Goal: Task Accomplishment & Management: Use online tool/utility

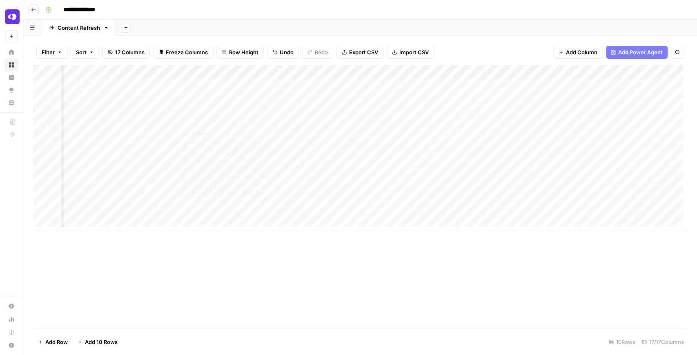
scroll to position [0, 865]
click at [485, 157] on div "Add Column" at bounding box center [360, 148] width 655 height 166
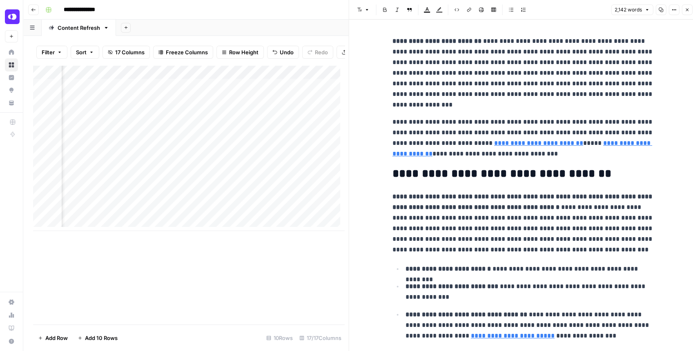
scroll to position [0, 895]
click at [134, 159] on div "Add Column" at bounding box center [188, 148] width 311 height 166
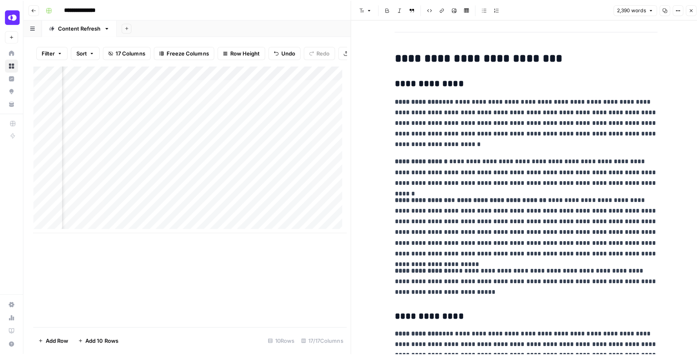
scroll to position [1988, 0]
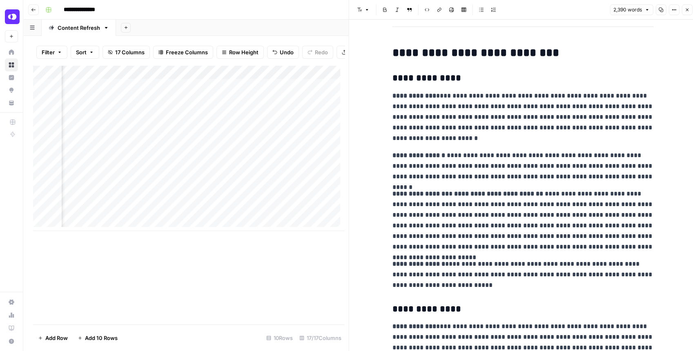
click at [686, 13] on button "Close" at bounding box center [687, 9] width 11 height 11
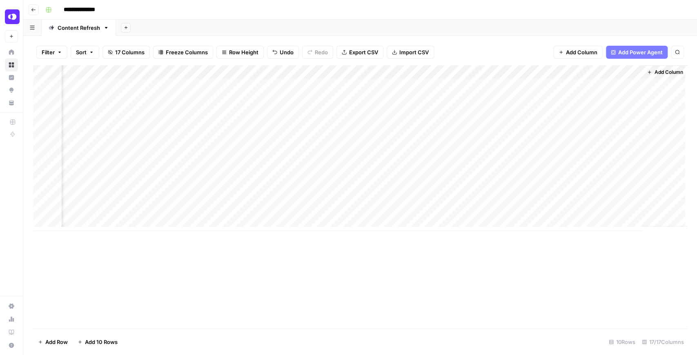
scroll to position [0, 865]
click at [161, 85] on div "Add Column" at bounding box center [360, 148] width 655 height 166
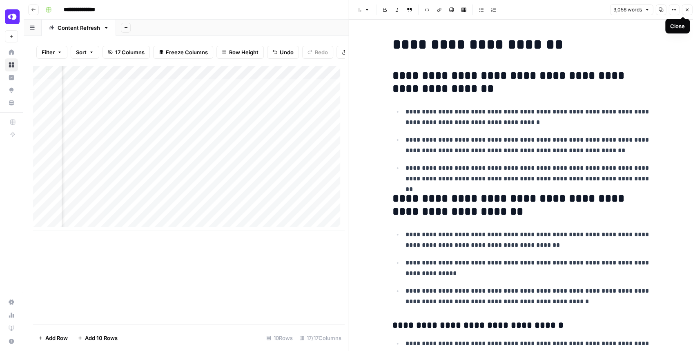
click at [689, 11] on icon "button" at bounding box center [687, 9] width 5 height 5
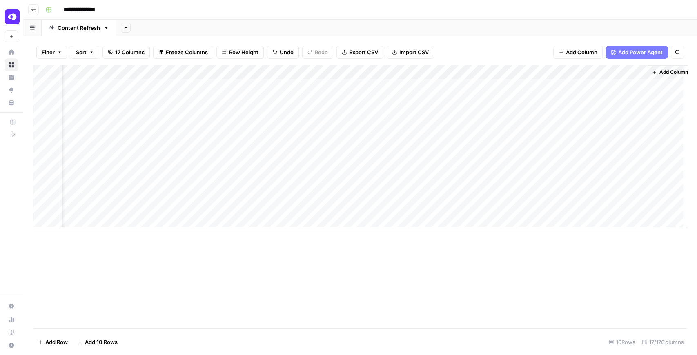
scroll to position [0, 865]
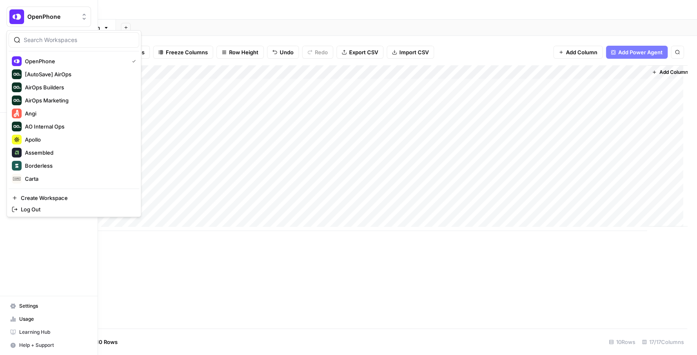
click at [14, 16] on img "Workspace: OpenPhone" at bounding box center [16, 16] width 15 height 15
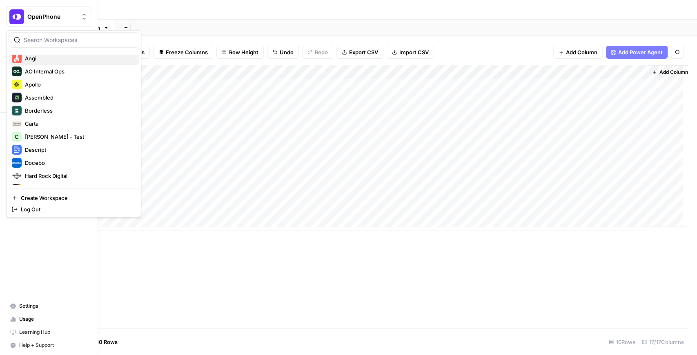
scroll to position [82, 0]
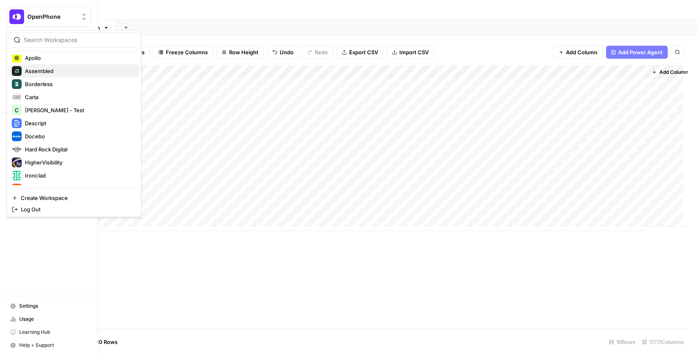
click at [54, 71] on span "Assembled" at bounding box center [79, 71] width 108 height 8
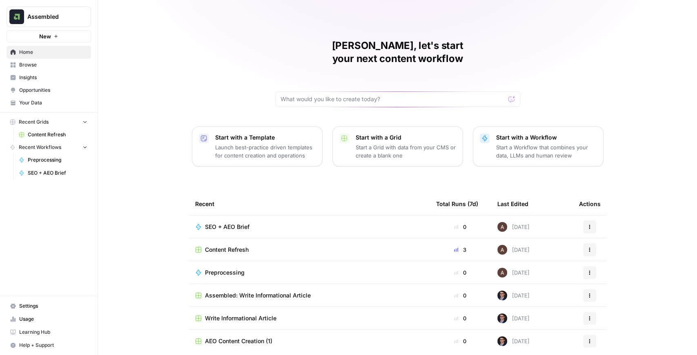
click at [47, 67] on span "Browse" at bounding box center [53, 64] width 68 height 7
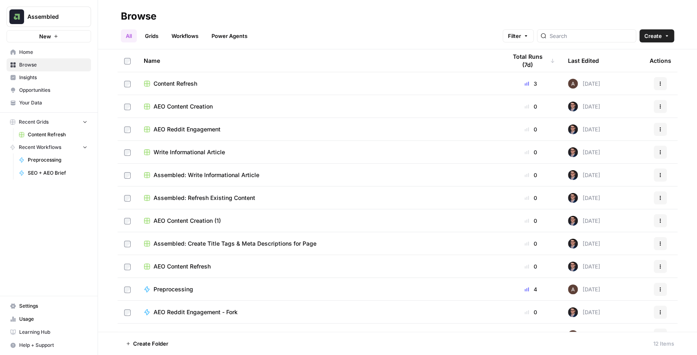
click at [65, 135] on span "Content Refresh" at bounding box center [58, 134] width 60 height 7
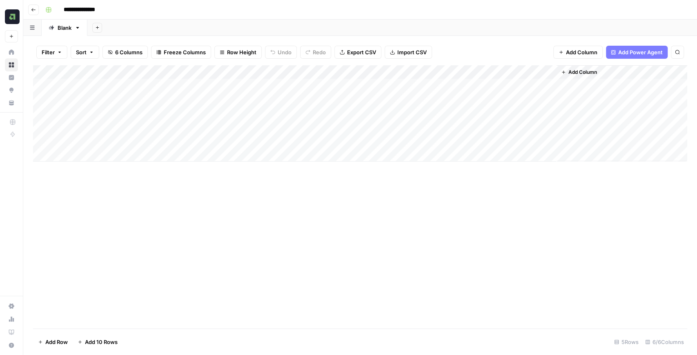
click at [539, 74] on div "Add Column" at bounding box center [360, 113] width 655 height 96
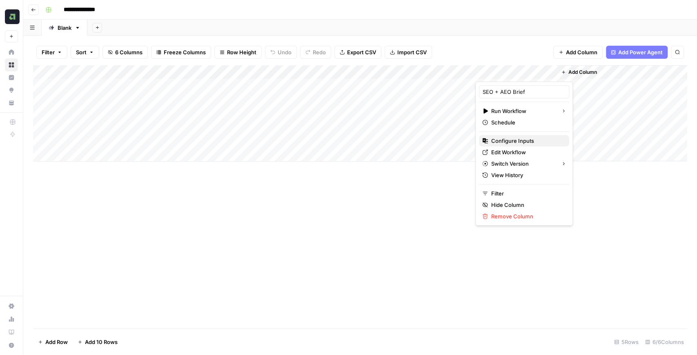
click at [525, 140] on span "Configure Inputs" at bounding box center [527, 141] width 71 height 8
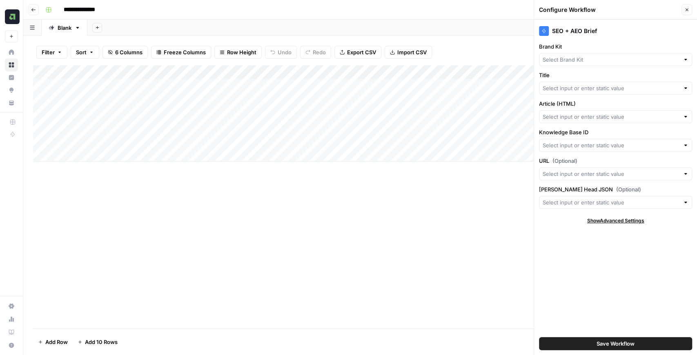
type input "Title"
type input "URL"
type input "Assembled"
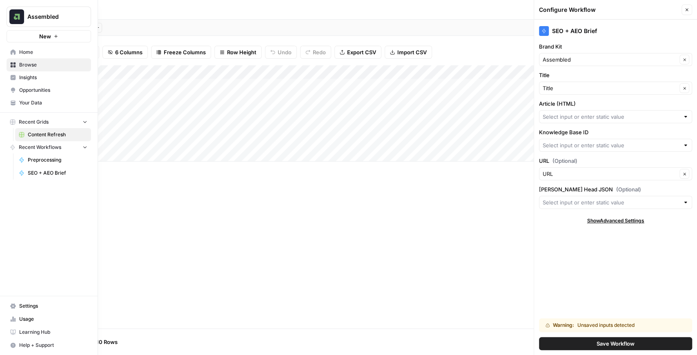
click at [27, 98] on link "Your Data" at bounding box center [49, 102] width 85 height 13
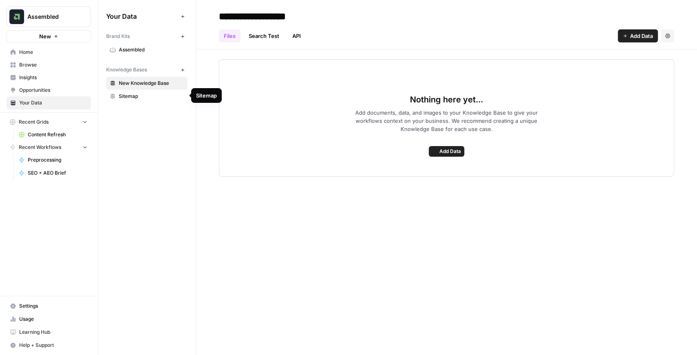
click at [139, 96] on span "Sitemap" at bounding box center [151, 96] width 65 height 7
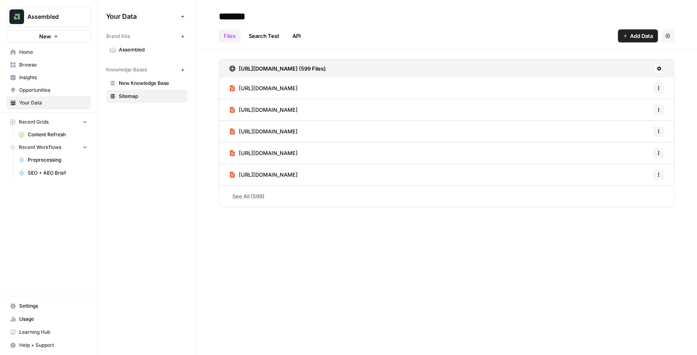
click at [35, 65] on span "Browse" at bounding box center [53, 64] width 68 height 7
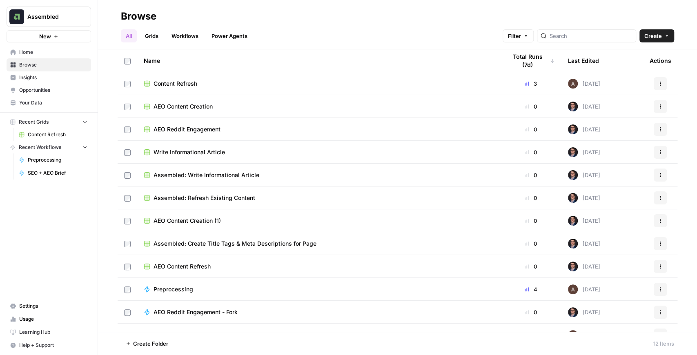
click at [47, 138] on span "Content Refresh" at bounding box center [58, 134] width 60 height 7
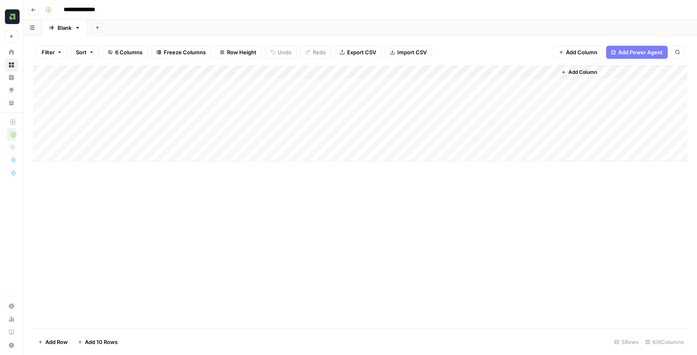
click at [540, 73] on div "Add Column" at bounding box center [360, 113] width 655 height 96
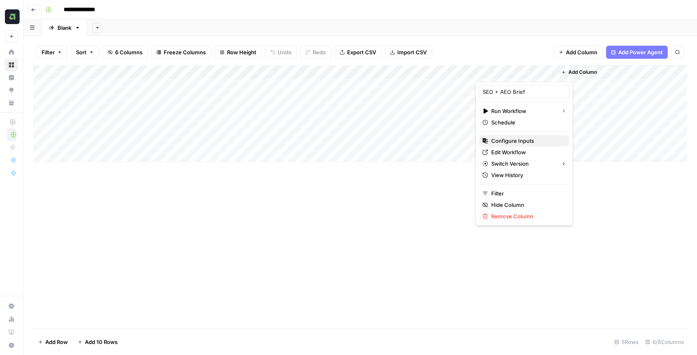
click at [528, 137] on span "Configure Inputs" at bounding box center [527, 141] width 71 height 8
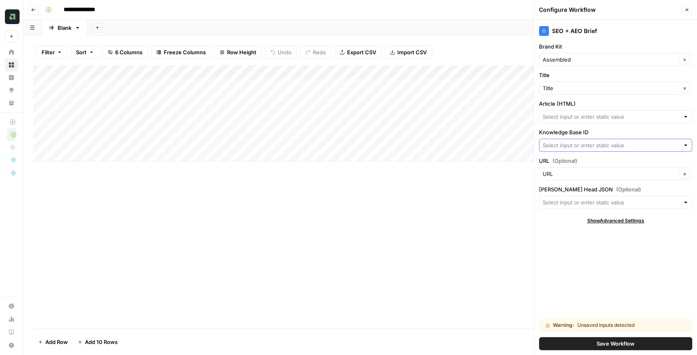
click at [587, 146] on input "Knowledge Base ID" at bounding box center [611, 145] width 137 height 8
click at [579, 132] on label "Knowledge Base ID" at bounding box center [615, 132] width 153 height 8
click at [579, 141] on input "Knowledge Base ID" at bounding box center [611, 145] width 137 height 8
click at [584, 126] on div "SEO + AEO Brief Brand Kit Assembled Clear Title Title Clear Article (HTML) Know…" at bounding box center [615, 188] width 163 height 336
click at [617, 115] on input "Article (HTML)" at bounding box center [611, 117] width 137 height 8
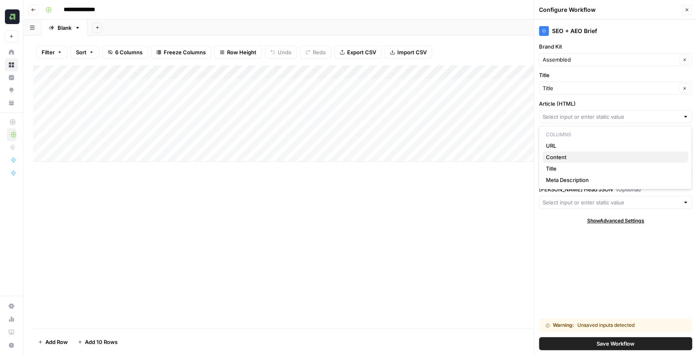
click at [573, 154] on span "Content" at bounding box center [614, 157] width 136 height 8
type input "Content"
click at [590, 150] on div at bounding box center [615, 145] width 153 height 13
type input "12751"
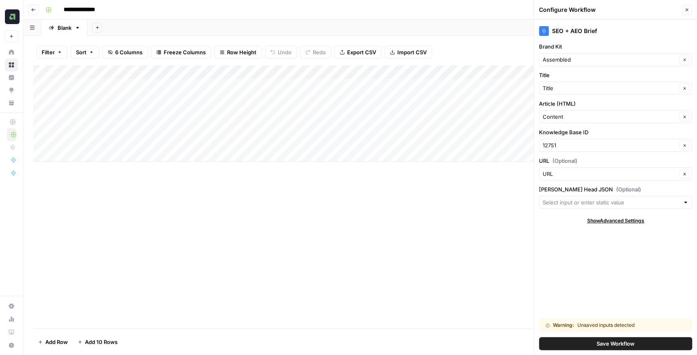
click at [592, 283] on div "SEO + AEO Brief Brand Kit Assembled Clear Title Title Clear Article (HTML) Cont…" at bounding box center [615, 188] width 163 height 336
click at [606, 347] on span "Save Workflow" at bounding box center [616, 344] width 38 height 8
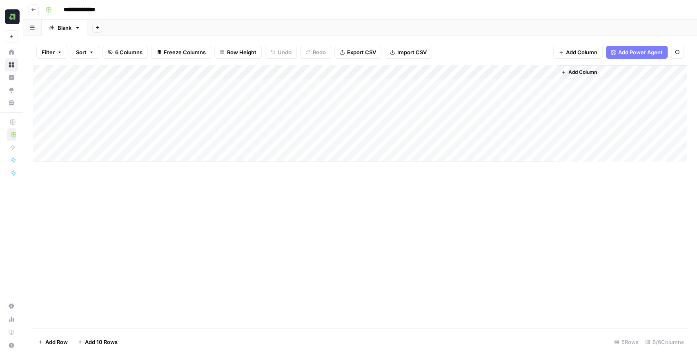
click at [536, 85] on div "Add Column" at bounding box center [360, 113] width 655 height 96
click at [510, 97] on div "Add Column" at bounding box center [360, 113] width 655 height 96
click at [511, 112] on div "Add Column" at bounding box center [360, 113] width 655 height 96
click at [512, 102] on div "Add Column" at bounding box center [360, 113] width 655 height 96
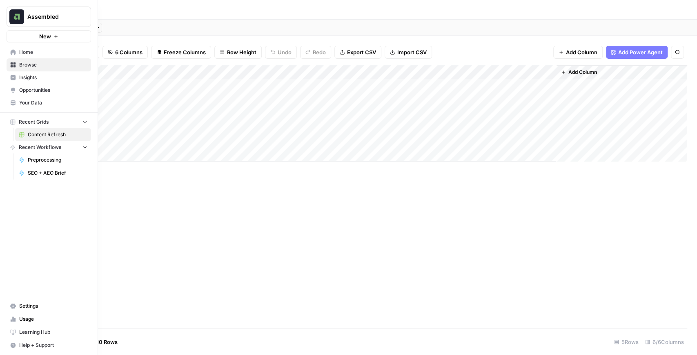
click at [25, 101] on span "Your Data" at bounding box center [53, 102] width 68 height 7
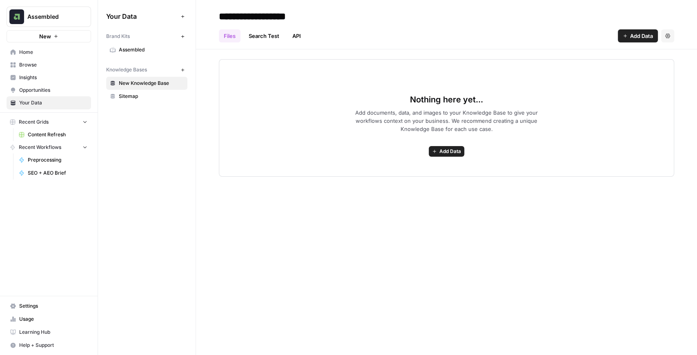
click at [156, 96] on span "Sitemap" at bounding box center [151, 96] width 65 height 7
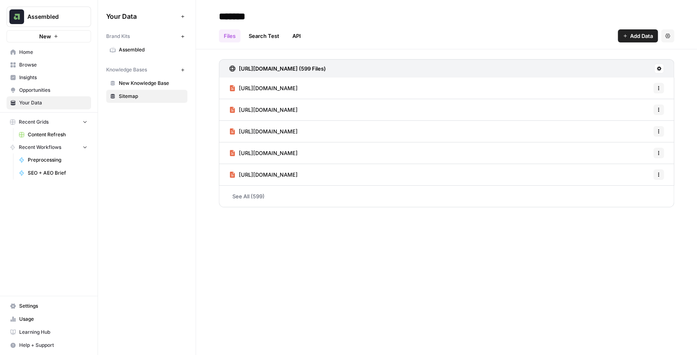
click at [28, 14] on span "Assembled" at bounding box center [51, 17] width 49 height 8
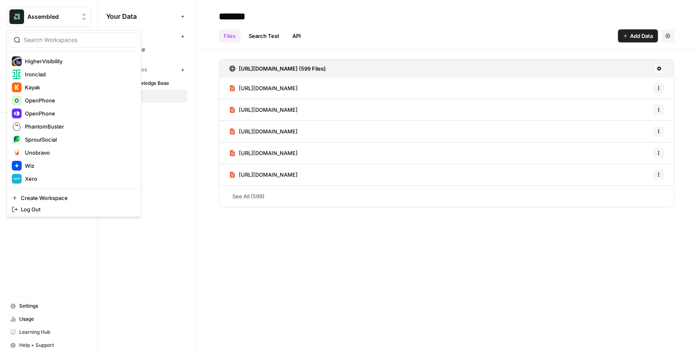
scroll to position [169, 0]
click at [51, 115] on span "OpenPhone" at bounding box center [79, 115] width 108 height 8
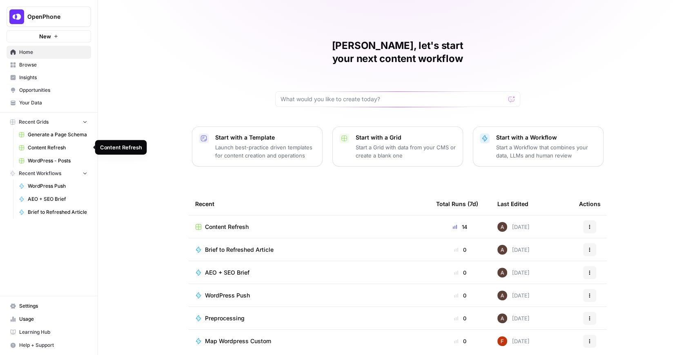
click at [56, 152] on link "Content Refresh" at bounding box center [53, 147] width 76 height 13
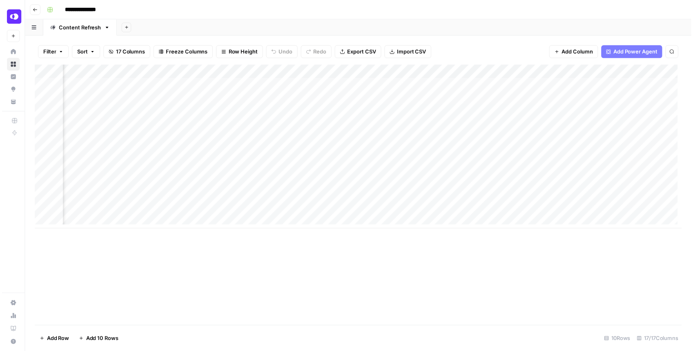
scroll to position [0, 875]
click at [475, 88] on div "Add Column" at bounding box center [360, 148] width 655 height 166
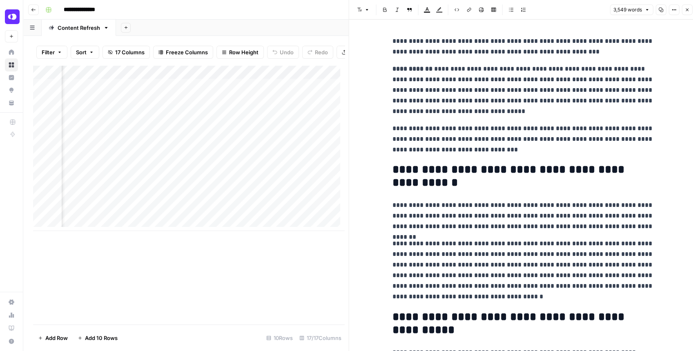
type input "("
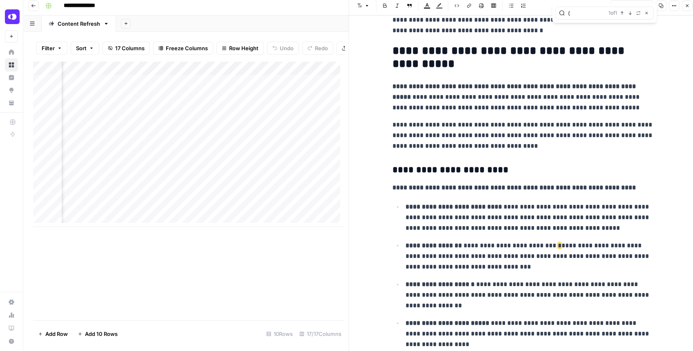
scroll to position [262, 0]
click at [684, 7] on button "Close" at bounding box center [687, 5] width 11 height 11
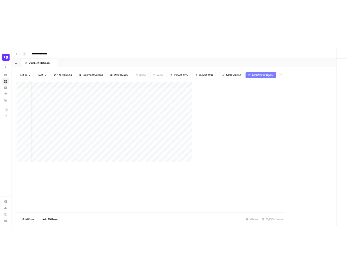
scroll to position [0, 865]
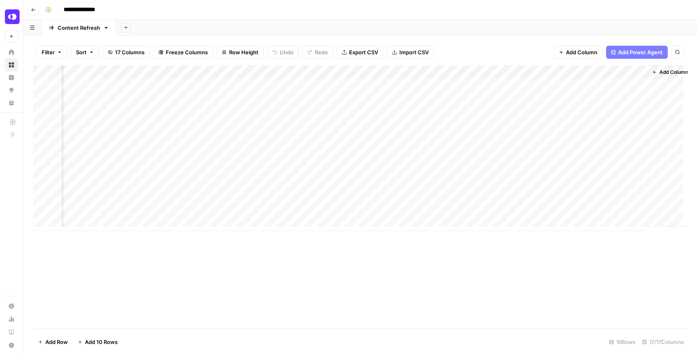
click at [327, 73] on div "Add Column" at bounding box center [360, 148] width 655 height 166
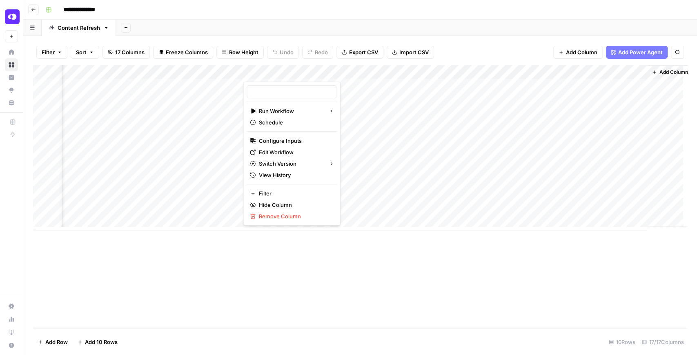
type input "Brief to Refreshed Article"
click at [289, 150] on span "Edit Workflow" at bounding box center [294, 152] width 71 height 8
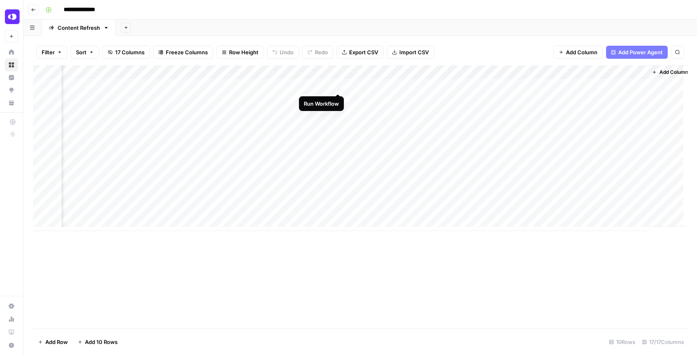
click at [337, 88] on div "Add Column" at bounding box center [360, 148] width 655 height 166
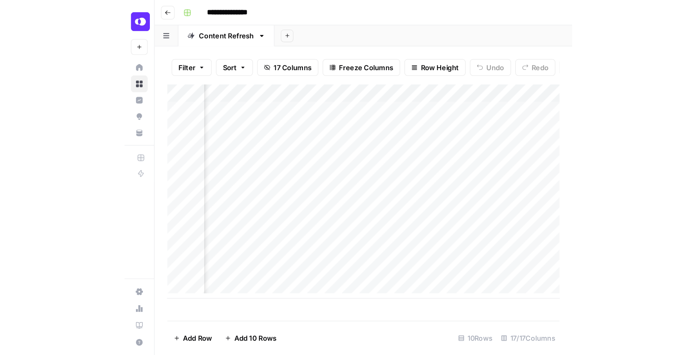
scroll to position [0, 865]
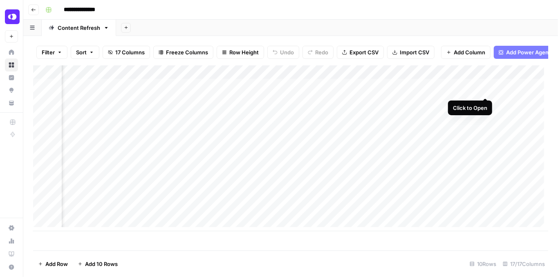
click at [484, 89] on div "Add Column" at bounding box center [290, 148] width 515 height 166
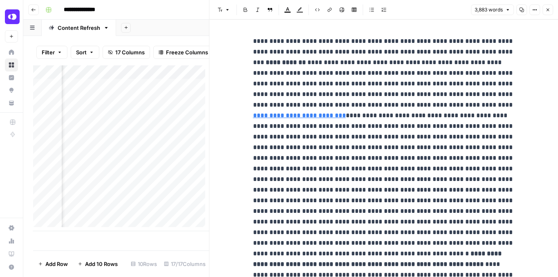
click at [549, 13] on button "Close" at bounding box center [547, 9] width 11 height 11
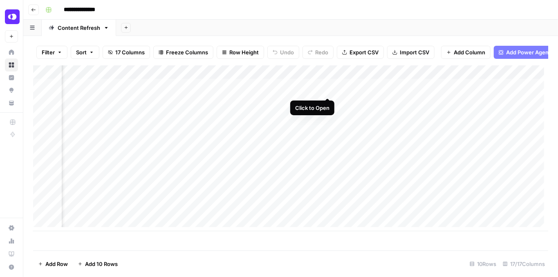
click at [326, 90] on div "Add Column" at bounding box center [290, 148] width 515 height 166
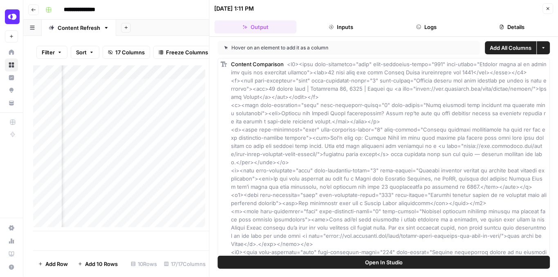
click at [426, 262] on button "Open In Studio" at bounding box center [384, 262] width 332 height 13
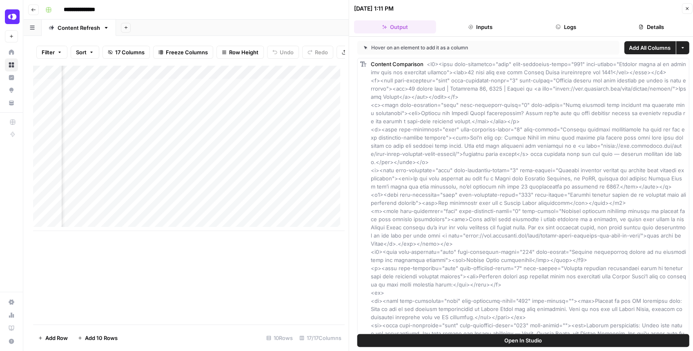
scroll to position [0, 1218]
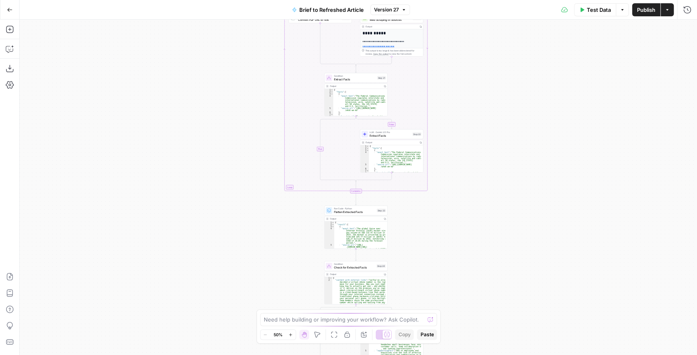
drag, startPoint x: 474, startPoint y: 220, endPoint x: 481, endPoint y: 107, distance: 112.6
click at [481, 110] on div "true false true false true false Workflow Input Settings Inputs LLM · GPT-4.1 E…" at bounding box center [359, 188] width 678 height 336
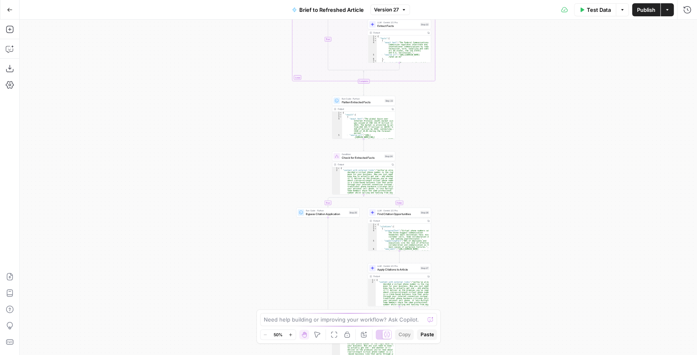
click at [479, 73] on div "true false true false true false Workflow Input Settings Inputs LLM · GPT-4.1 E…" at bounding box center [359, 188] width 678 height 336
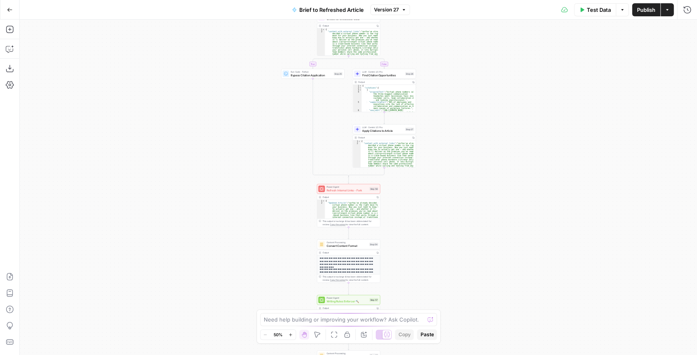
drag, startPoint x: 469, startPoint y: 170, endPoint x: 454, endPoint y: 50, distance: 120.7
click at [455, 52] on div "true false true false true false Workflow Input Settings Inputs LLM · GPT-4.1 E…" at bounding box center [359, 188] width 678 height 336
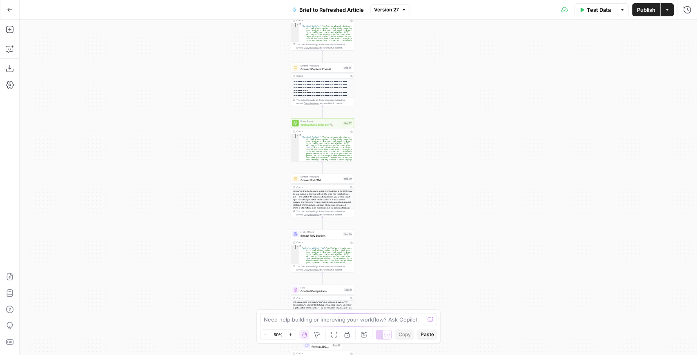
drag, startPoint x: 454, startPoint y: 161, endPoint x: 443, endPoint y: 82, distance: 80.0
click at [445, 85] on div "true false true false true false Workflow Input Settings Inputs LLM · GPT-4.1 E…" at bounding box center [359, 188] width 678 height 336
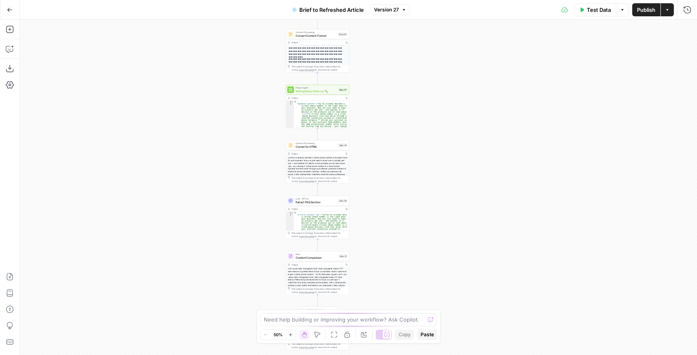
drag, startPoint x: 428, startPoint y: 198, endPoint x: 428, endPoint y: 94, distance: 103.8
click at [429, 96] on div "true false true false true false Workflow Input Settings Inputs LLM · GPT-4.1 E…" at bounding box center [359, 188] width 678 height 336
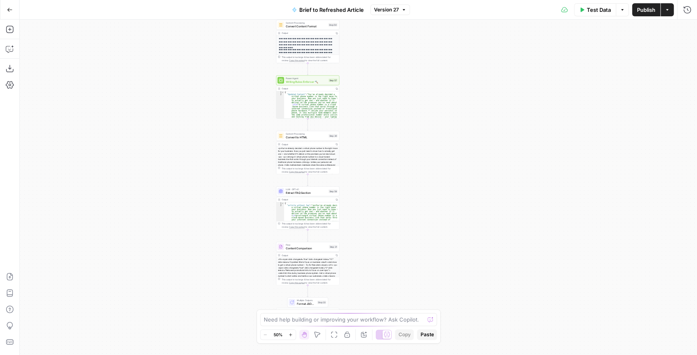
drag, startPoint x: 424, startPoint y: 118, endPoint x: 412, endPoint y: 203, distance: 86.2
click at [413, 210] on div "true false true false true false Workflow Input Settings Inputs LLM · GPT-4.1 E…" at bounding box center [359, 188] width 678 height 336
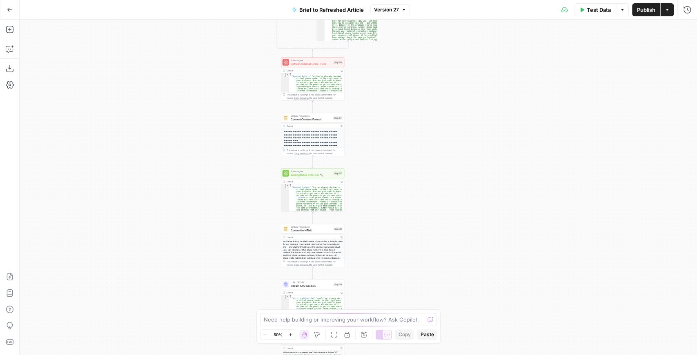
drag, startPoint x: 409, startPoint y: 172, endPoint x: 410, endPoint y: 237, distance: 65.4
click at [410, 237] on div "true false true false true false Workflow Input Settings Inputs LLM · GPT-4.1 E…" at bounding box center [359, 188] width 678 height 336
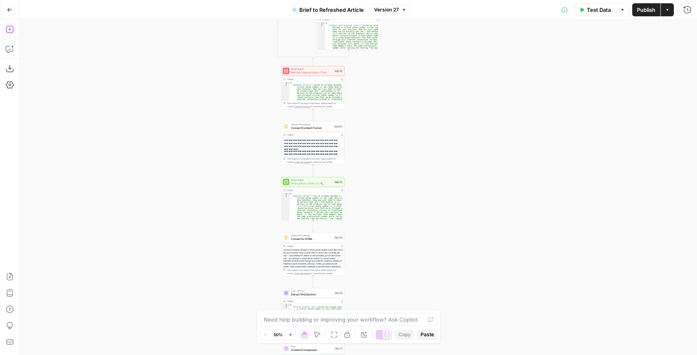
click at [11, 29] on icon "button" at bounding box center [9, 29] width 7 height 7
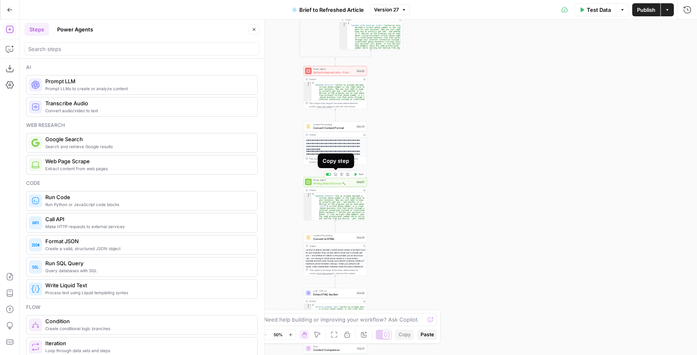
click at [337, 176] on button "Copy step" at bounding box center [335, 174] width 5 height 5
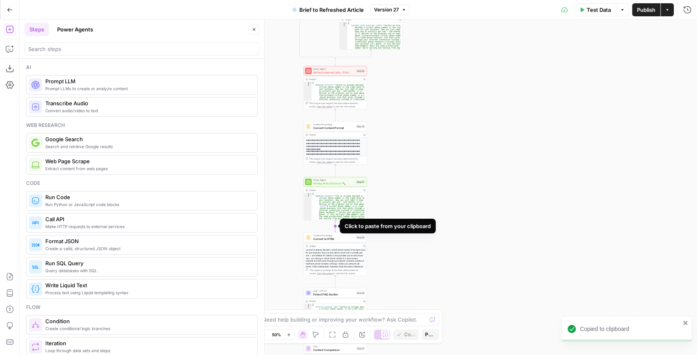
click at [335, 227] on icon "Edge from step_57 to step_30" at bounding box center [335, 226] width 1 height 12
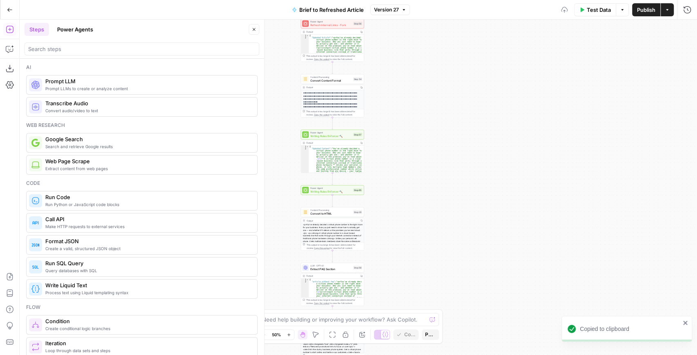
drag, startPoint x: 427, startPoint y: 221, endPoint x: 424, endPoint y: 158, distance: 63.0
click at [424, 159] on div "true false false true false true Workflow Input Settings Inputs LLM · GPT-4.1 E…" at bounding box center [359, 188] width 678 height 336
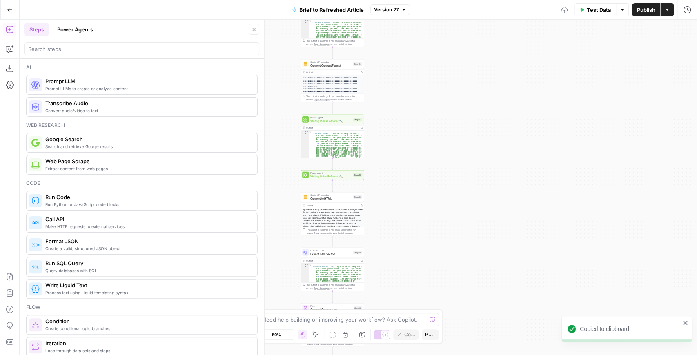
click at [356, 179] on div "Power Agent Writing Rules Enforcer 🔨 Step 65 Copy step Delete step Add Note Test" at bounding box center [332, 175] width 63 height 10
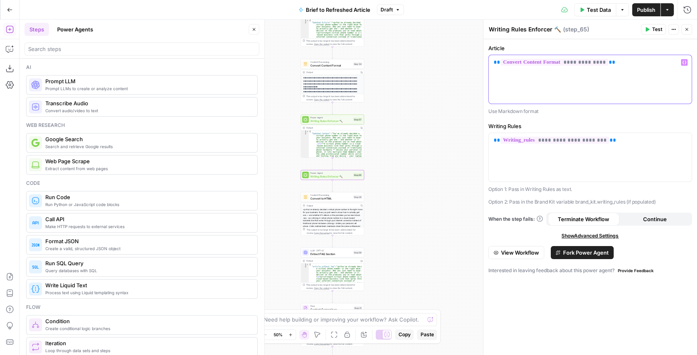
drag, startPoint x: 626, startPoint y: 64, endPoint x: 481, endPoint y: 64, distance: 144.6
click at [483, 64] on div "**********" at bounding box center [590, 188] width 214 height 336
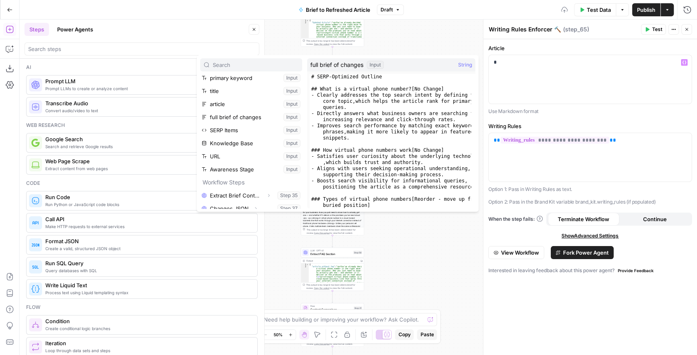
scroll to position [165, 0]
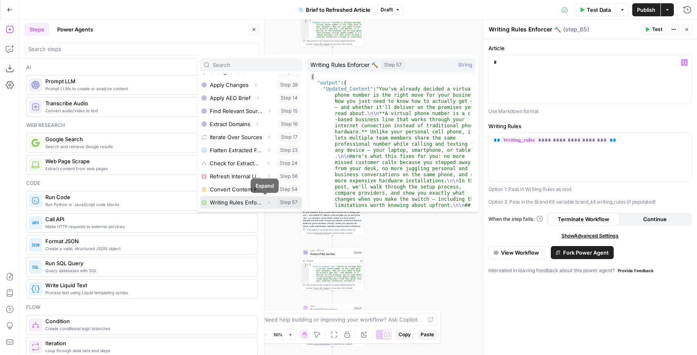
click at [264, 202] on button "Expand" at bounding box center [269, 202] width 11 height 11
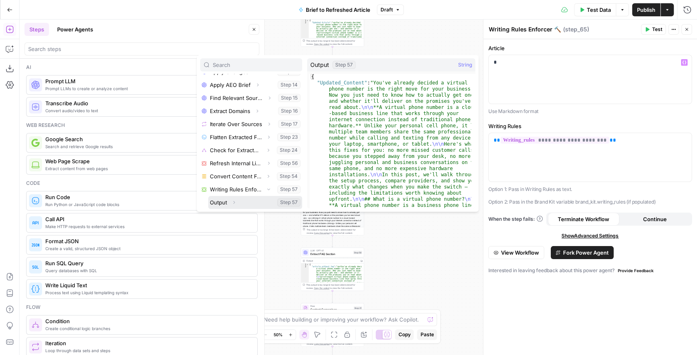
click at [233, 201] on icon "button" at bounding box center [234, 202] width 5 height 5
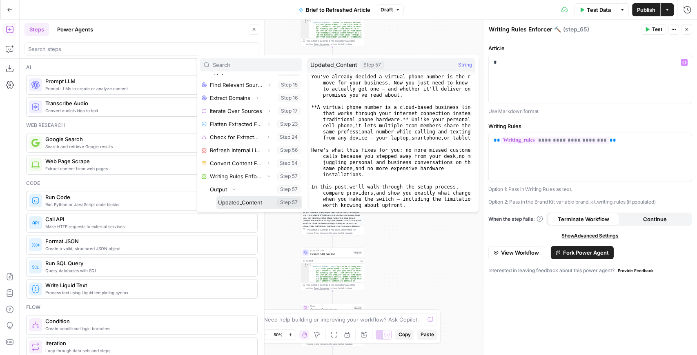
click at [241, 200] on button "Select variable Updated_Content" at bounding box center [260, 202] width 86 height 13
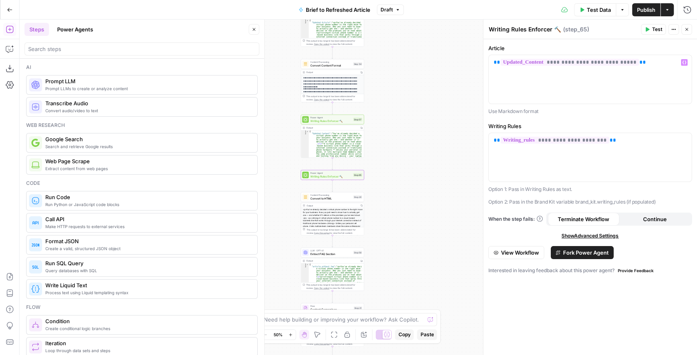
click at [334, 199] on span "Convert to HTML" at bounding box center [331, 199] width 41 height 4
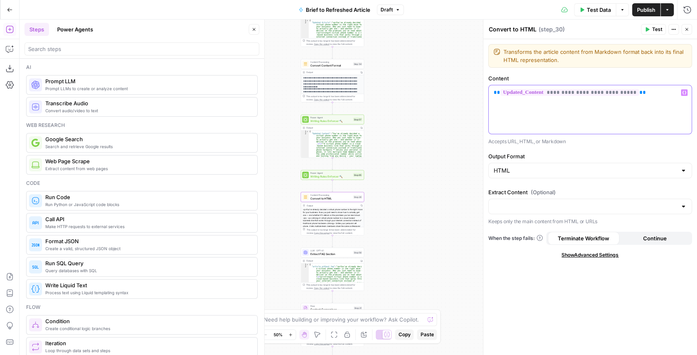
drag, startPoint x: 646, startPoint y: 107, endPoint x: 489, endPoint y: 96, distance: 156.5
click at [489, 96] on div "**********" at bounding box center [590, 109] width 203 height 49
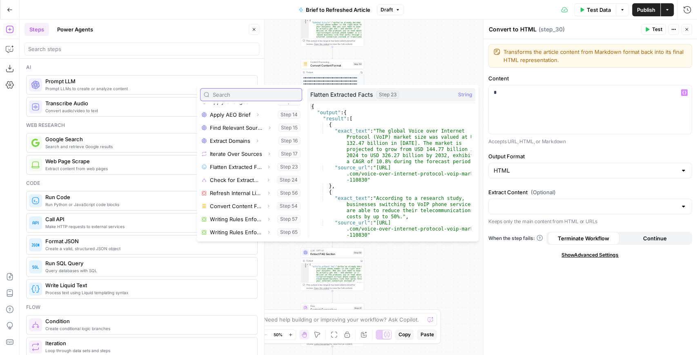
scroll to position [179, 0]
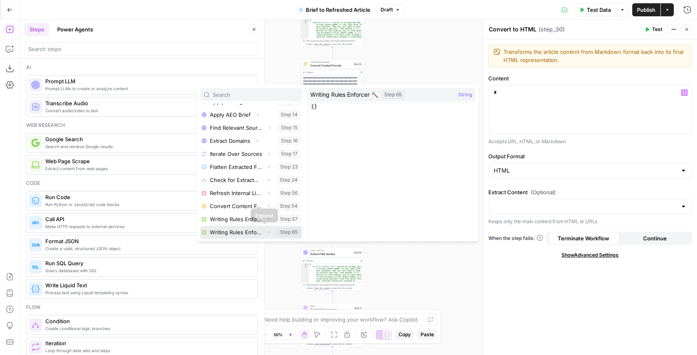
click at [264, 235] on button "Expand" at bounding box center [269, 232] width 11 height 11
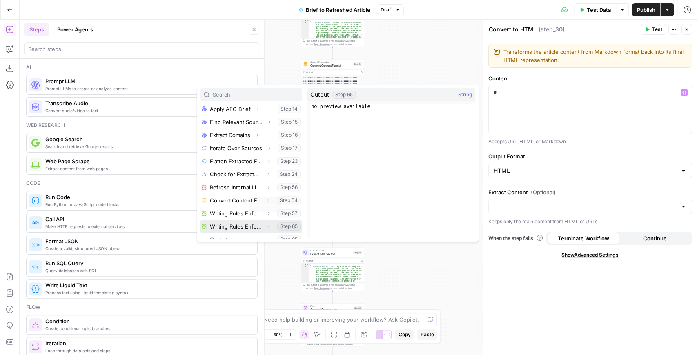
scroll to position [192, 0]
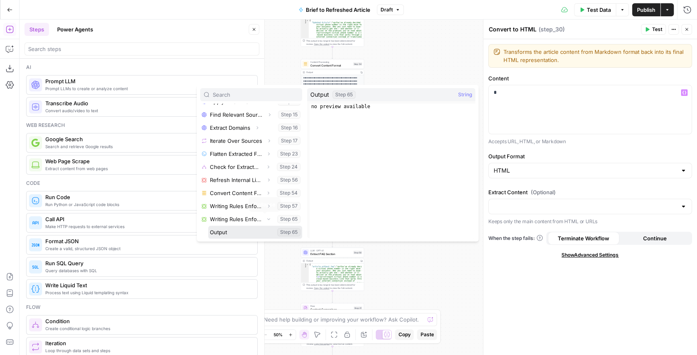
click at [231, 232] on button "Select variable Output" at bounding box center [255, 232] width 94 height 13
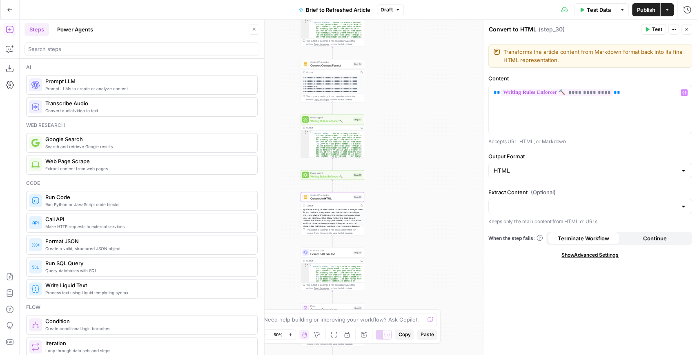
click at [648, 12] on span "Publish" at bounding box center [646, 10] width 18 height 8
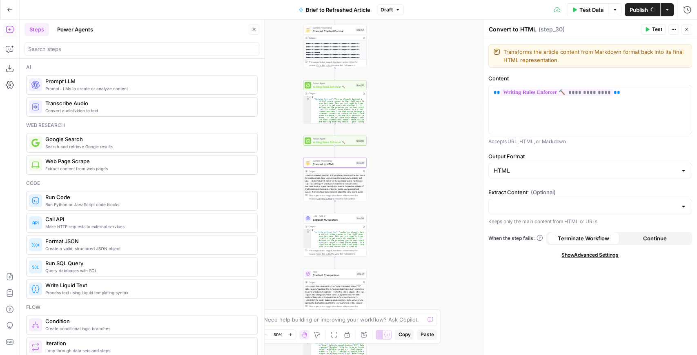
drag, startPoint x: 406, startPoint y: 186, endPoint x: 422, endPoint y: 89, distance: 98.5
click at [422, 89] on div "true false false true false true Workflow Input Settings Inputs LLM · GPT-4.1 E…" at bounding box center [359, 188] width 678 height 336
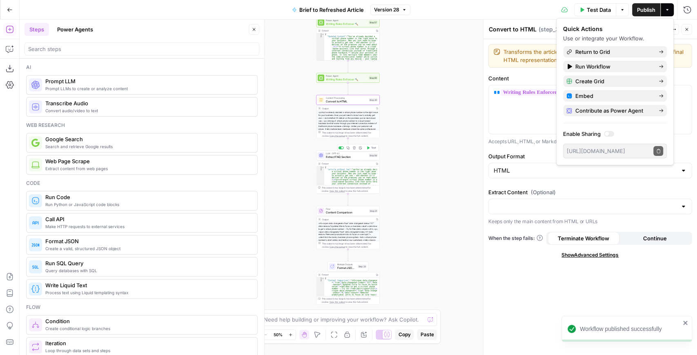
click at [352, 158] on span "Extract FAQ Section" at bounding box center [346, 157] width 41 height 4
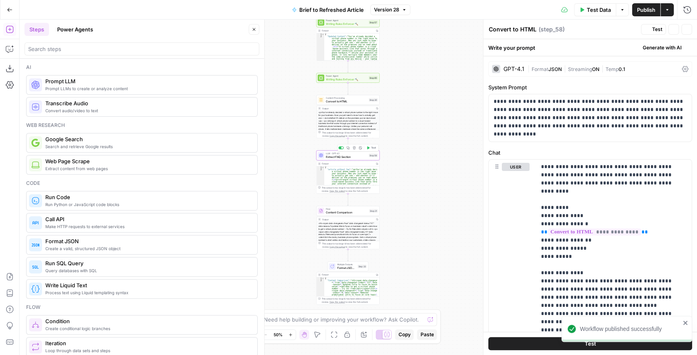
type textarea "Extract FAQ Section"
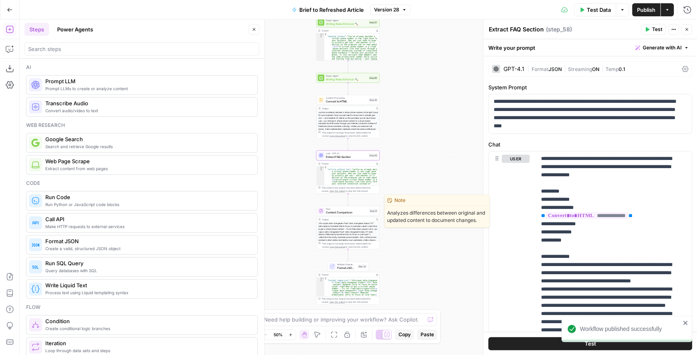
click at [340, 214] on span "Content Comparison" at bounding box center [347, 212] width 42 height 4
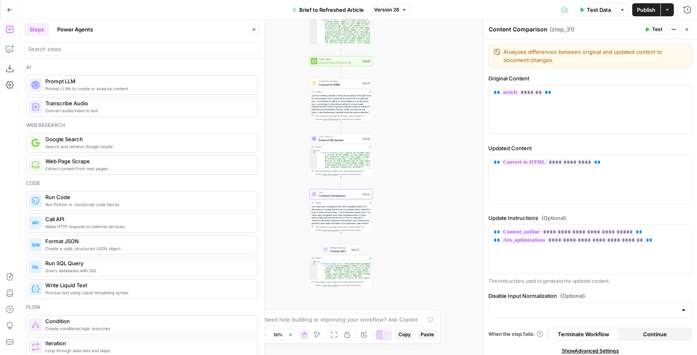
drag, startPoint x: 420, startPoint y: 236, endPoint x: 413, endPoint y: 229, distance: 10.1
click at [417, 228] on div "true false false true false true Workflow Input Settings Inputs LLM · GPT-4.1 E…" at bounding box center [359, 188] width 678 height 336
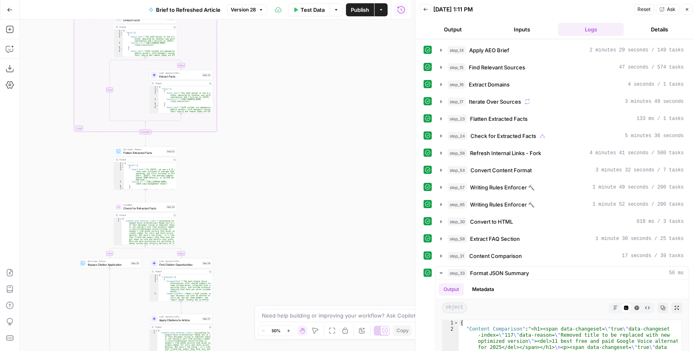
scroll to position [27, 0]
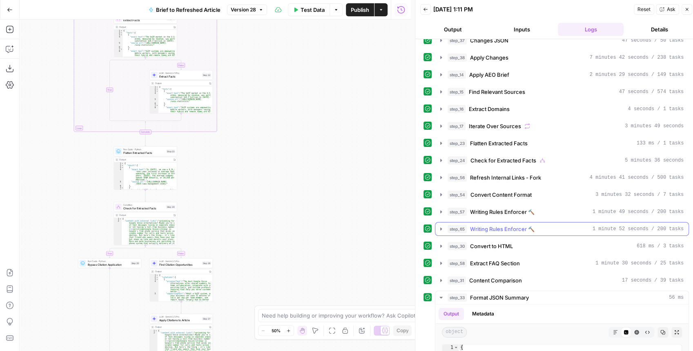
click at [439, 226] on icon "button" at bounding box center [441, 229] width 7 height 7
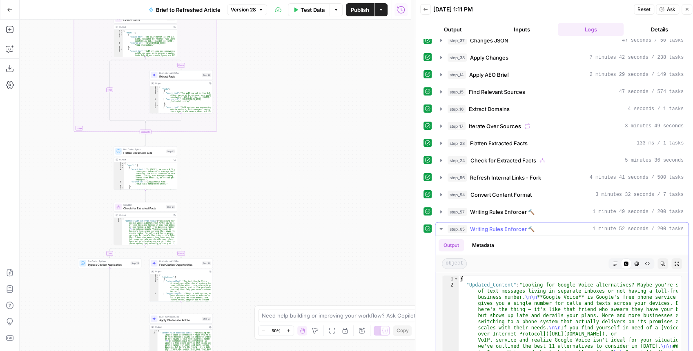
click at [440, 228] on icon "button" at bounding box center [441, 229] width 3 height 2
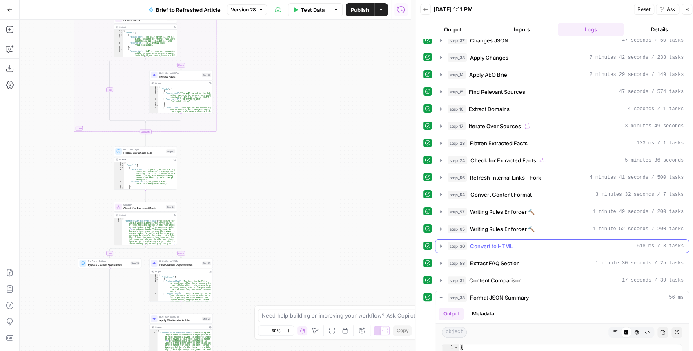
click at [440, 240] on button "step_30 Convert to HTML 618 ms / 3 tasks" at bounding box center [562, 246] width 253 height 13
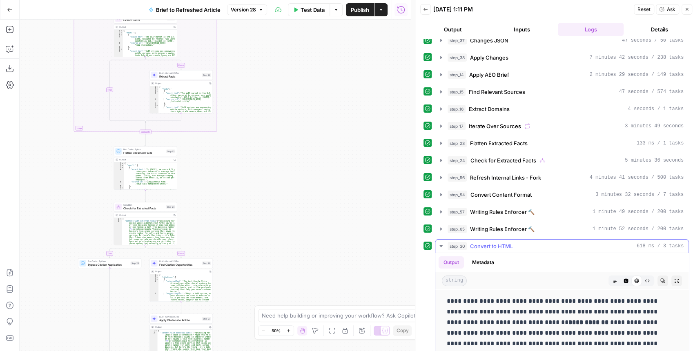
click at [440, 240] on button "step_30 Convert to HTML 618 ms / 3 tasks" at bounding box center [562, 246] width 253 height 13
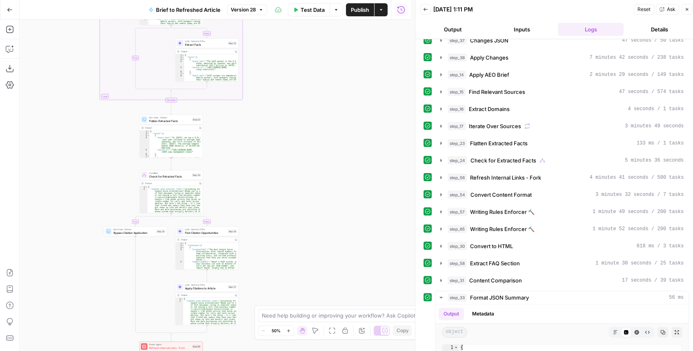
drag, startPoint x: 320, startPoint y: 197, endPoint x: 368, endPoint y: 96, distance: 111.3
click at [372, 92] on div "true false false true false true Workflow Input Settings Inputs LLM · GPT-4.1 E…" at bounding box center [215, 186] width 391 height 332
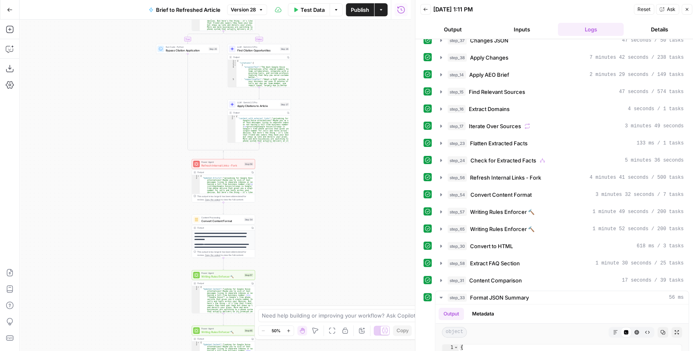
drag, startPoint x: 346, startPoint y: 155, endPoint x: 340, endPoint y: 134, distance: 21.7
click at [343, 123] on div "true false false true false true Workflow Input Settings Inputs LLM · GPT-4.1 E…" at bounding box center [215, 186] width 391 height 332
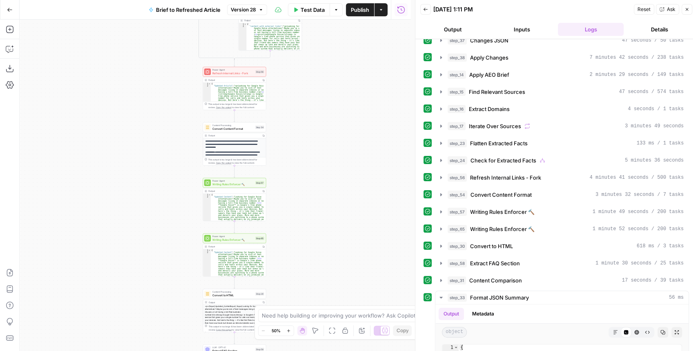
drag, startPoint x: 318, startPoint y: 175, endPoint x: 322, endPoint y: 139, distance: 36.1
click at [322, 140] on div "true false false true false true Workflow Input Settings Inputs LLM · GPT-4.1 E…" at bounding box center [215, 186] width 391 height 332
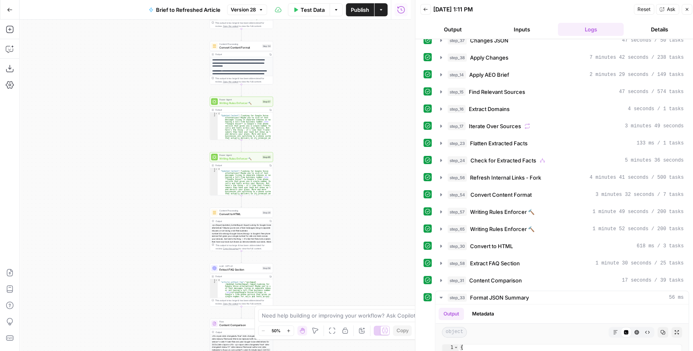
drag, startPoint x: 315, startPoint y: 161, endPoint x: 306, endPoint y: 156, distance: 9.3
click at [313, 144] on div "true false false true false true Workflow Input Settings Inputs LLM · GPT-4.1 E…" at bounding box center [215, 186] width 391 height 332
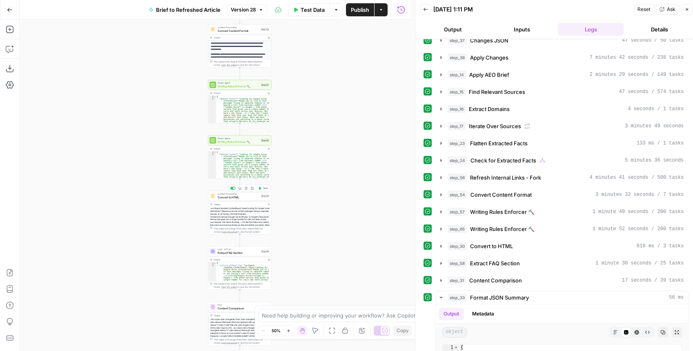
click at [238, 198] on span "Convert to HTML" at bounding box center [238, 197] width 41 height 4
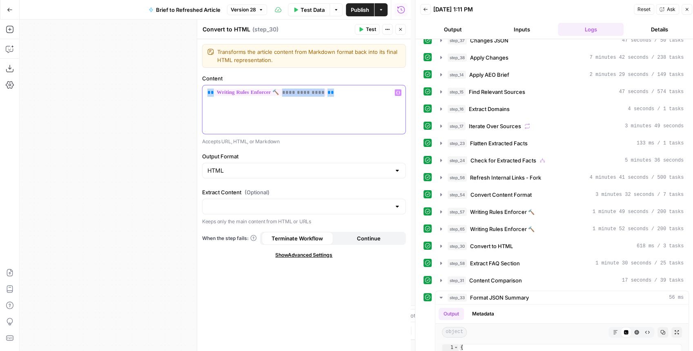
drag, startPoint x: 343, startPoint y: 97, endPoint x: 203, endPoint y: 87, distance: 140.9
click at [203, 87] on div "**********" at bounding box center [304, 109] width 203 height 49
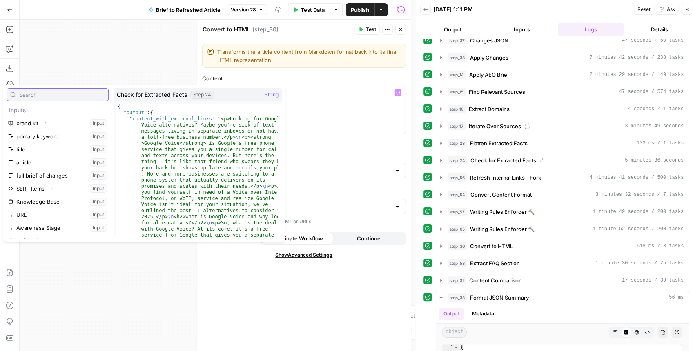
scroll to position [179, 0]
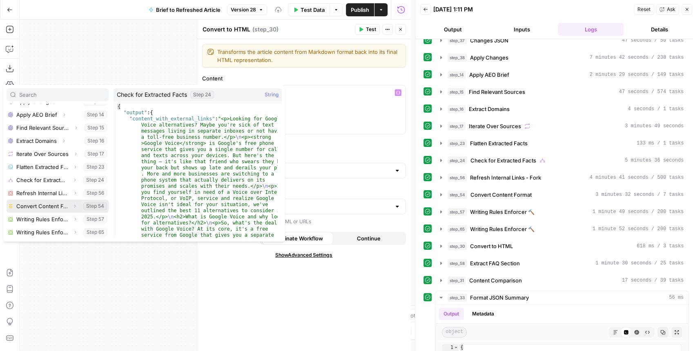
click at [72, 206] on icon "button" at bounding box center [74, 206] width 5 height 5
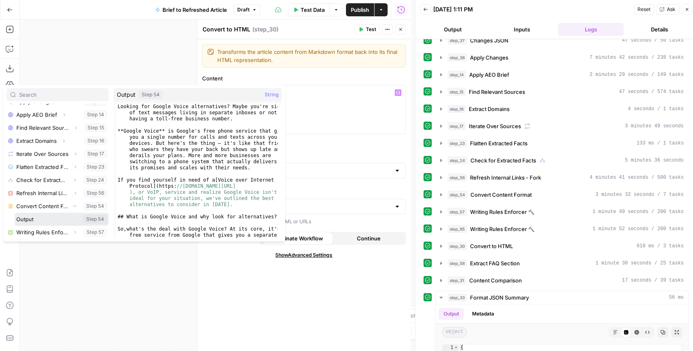
click at [39, 218] on button "Select variable Output" at bounding box center [62, 219] width 94 height 13
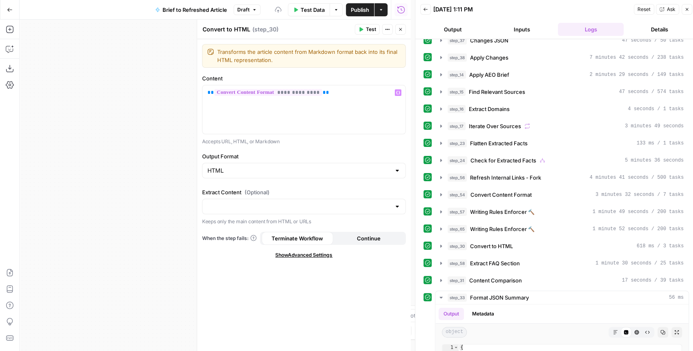
click at [368, 29] on span "Test" at bounding box center [371, 29] width 10 height 7
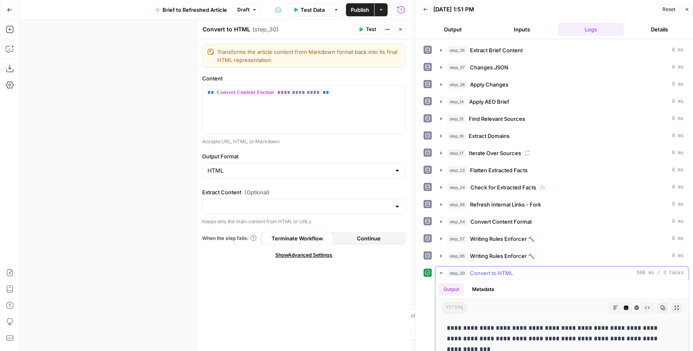
click at [557, 277] on icon "button" at bounding box center [677, 308] width 5 height 5
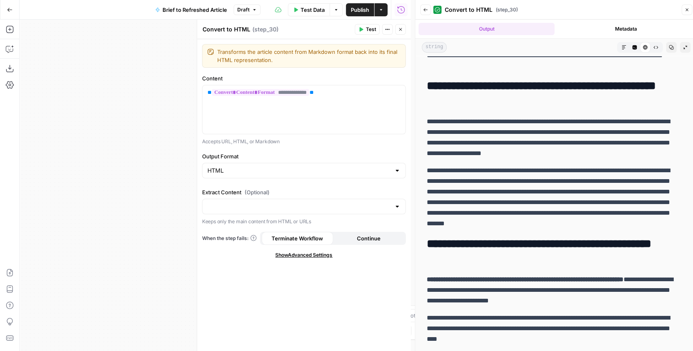
scroll to position [163, 0]
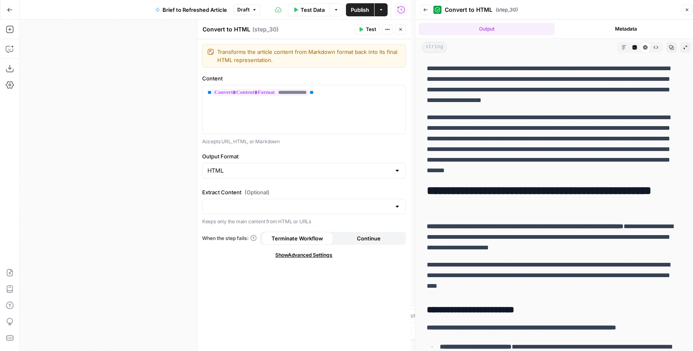
click at [557, 137] on p "**********" at bounding box center [554, 144] width 255 height 64
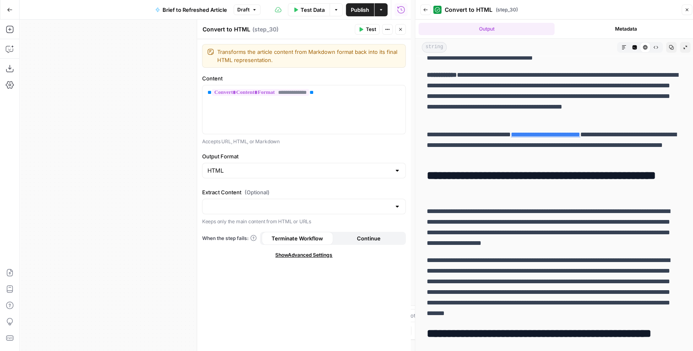
scroll to position [0, 0]
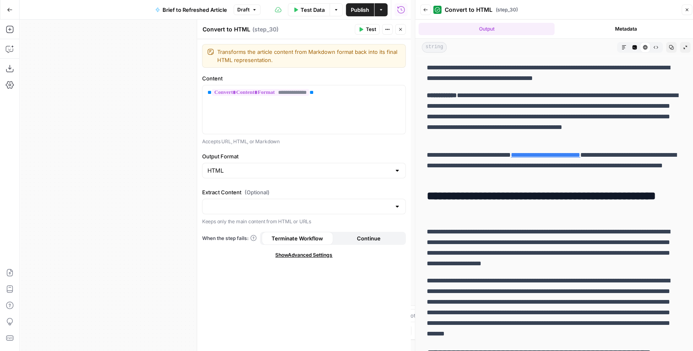
click at [404, 31] on button "Close" at bounding box center [400, 29] width 11 height 11
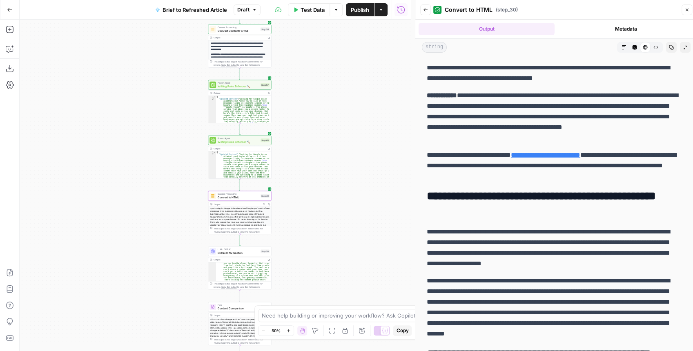
scroll to position [196, 0]
